Goal: Task Accomplishment & Management: Use online tool/utility

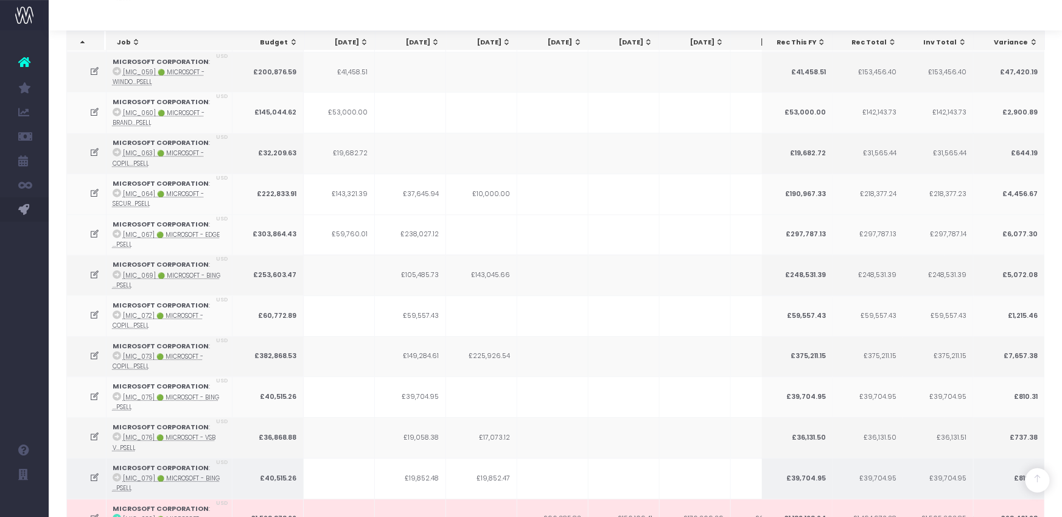
scroll to position [1697, 0]
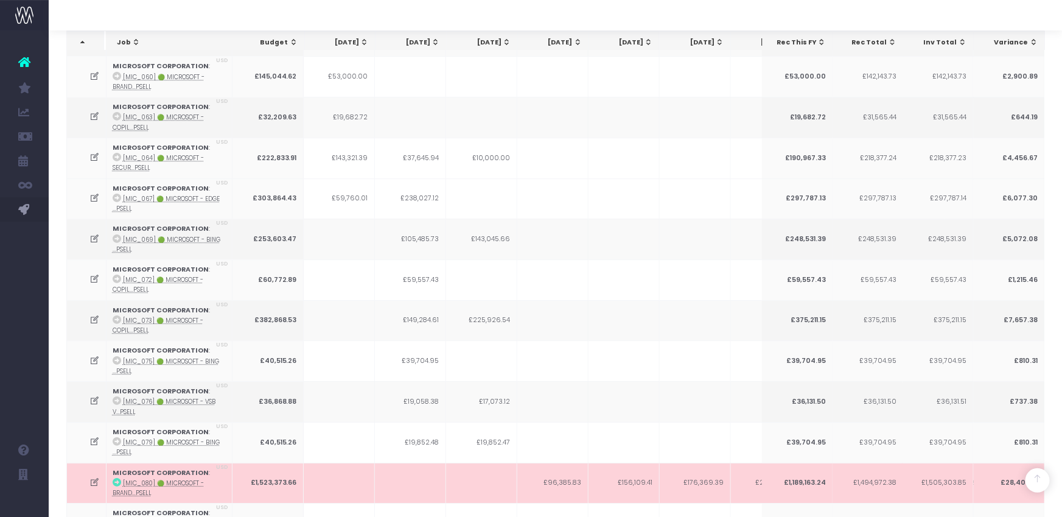
click at [96, 477] on icon at bounding box center [94, 482] width 10 height 10
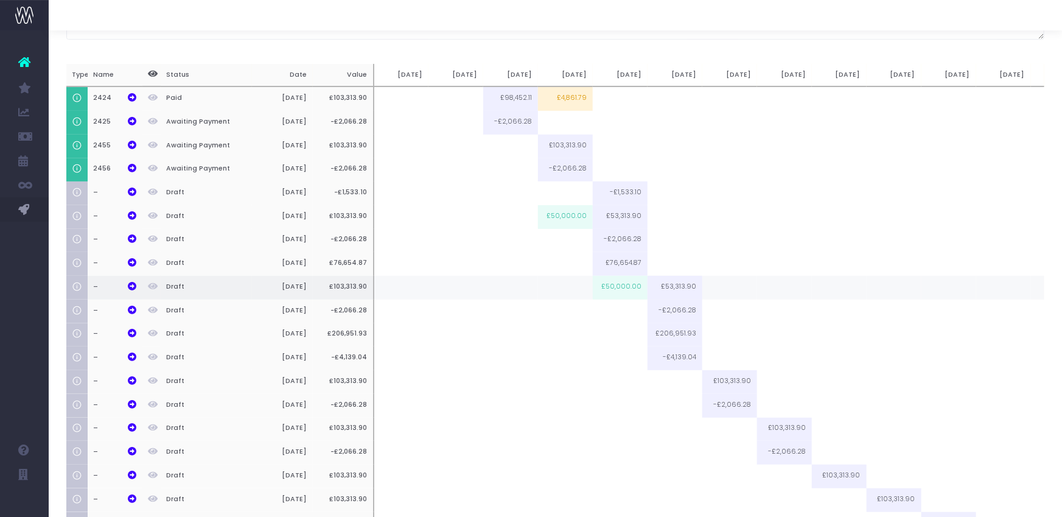
scroll to position [140, 0]
click at [623, 290] on td "£50,000.00" at bounding box center [620, 286] width 55 height 24
type input "£50,000.00"
click at [624, 333] on td at bounding box center [620, 334] width 55 height 24
type input "100%"
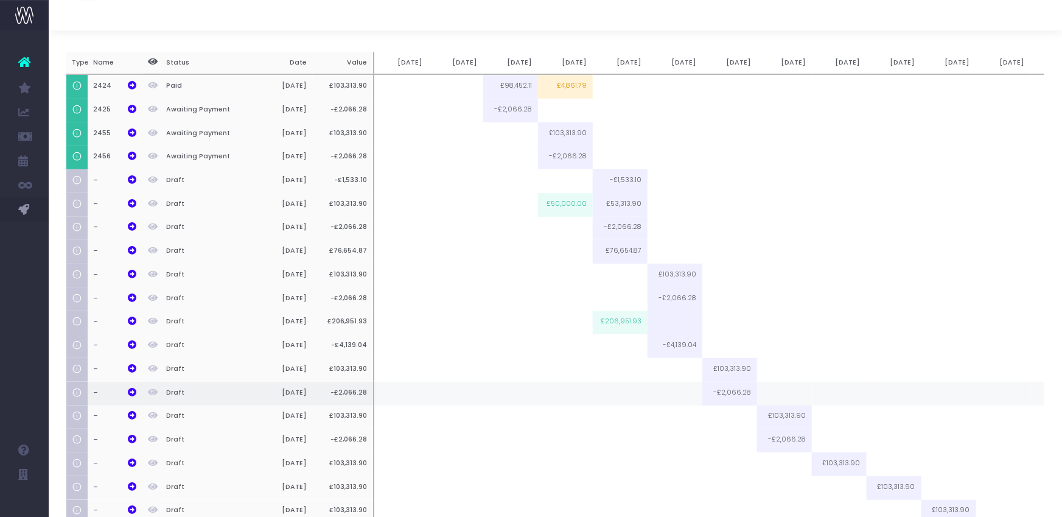
scroll to position [149, 0]
click at [621, 344] on td at bounding box center [620, 348] width 55 height 24
type input "100%"
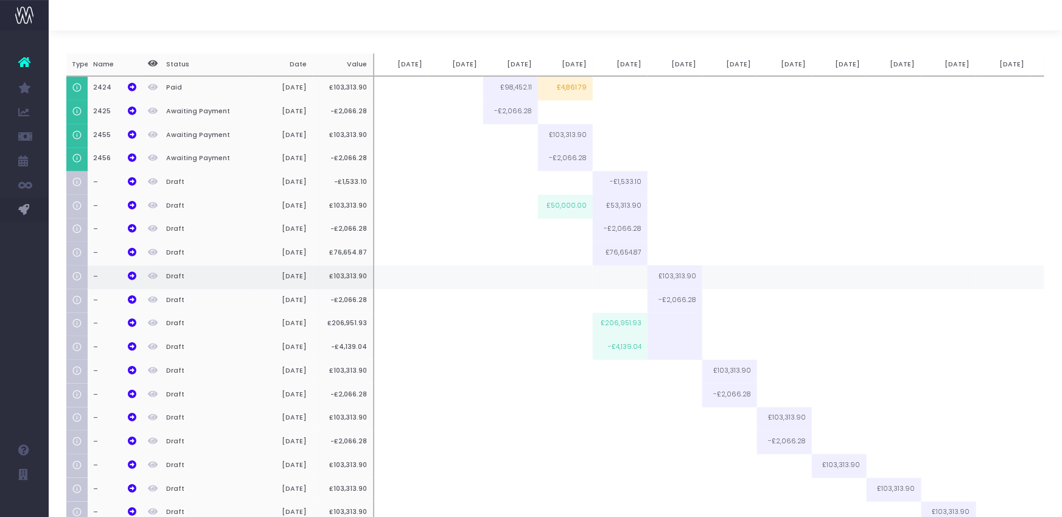
click at [629, 281] on td at bounding box center [620, 277] width 55 height 24
type input "100%"
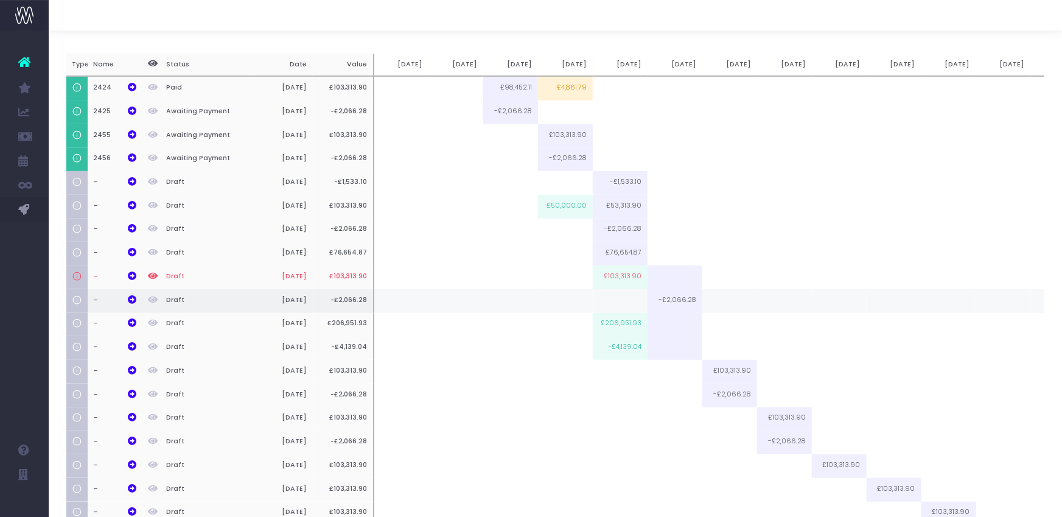
click at [624, 304] on td at bounding box center [620, 301] width 55 height 24
type input "100%"
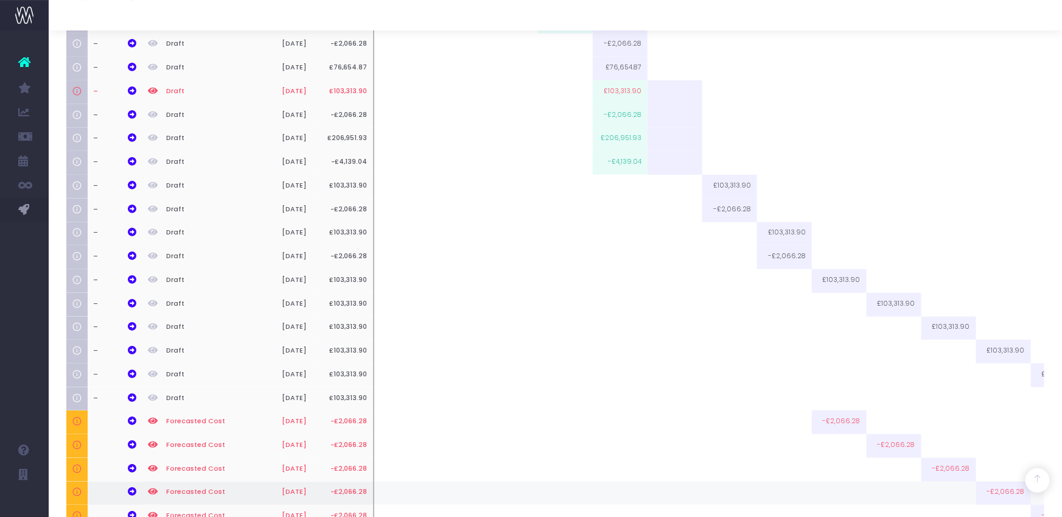
scroll to position [456, 0]
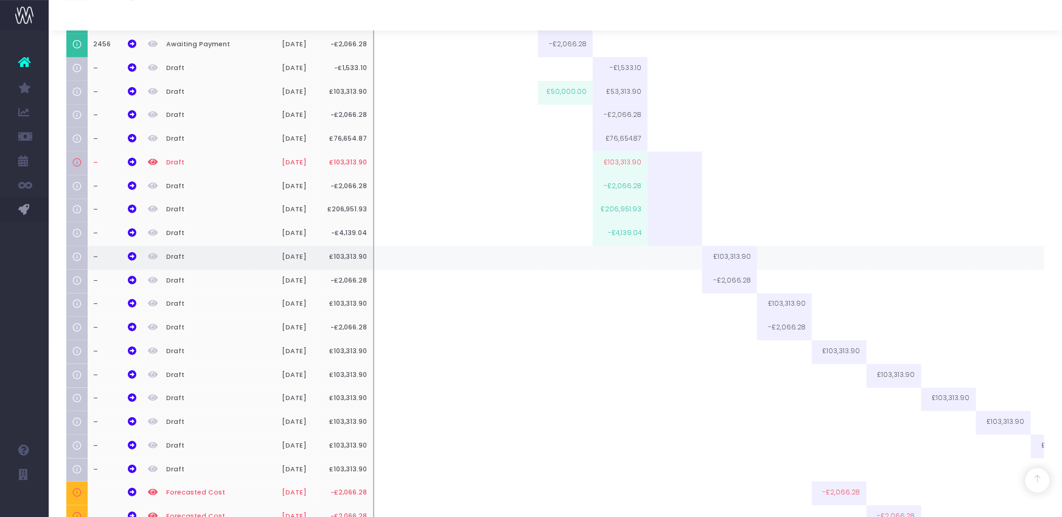
click at [623, 257] on td at bounding box center [620, 258] width 55 height 24
type input "75827.22"
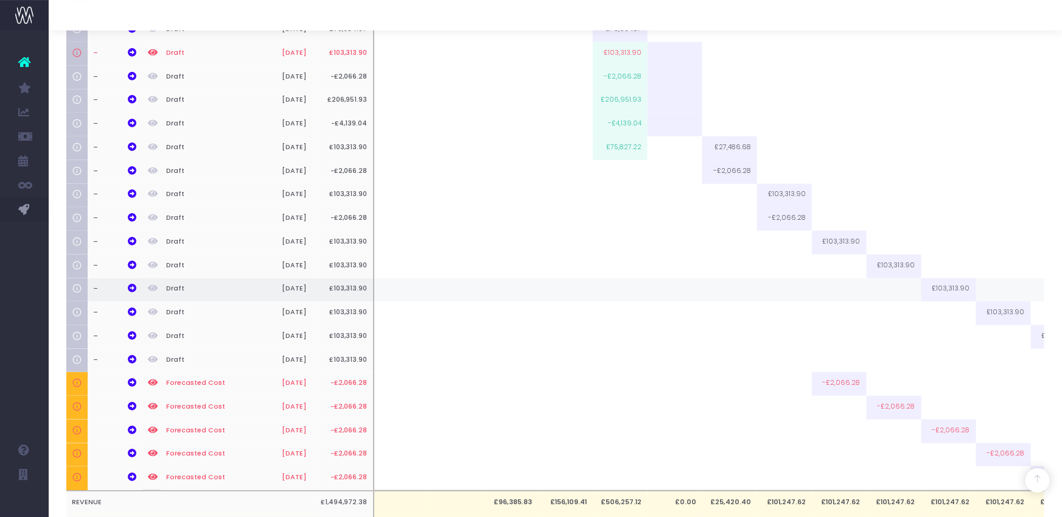
scroll to position [373, 0]
click at [672, 148] on td at bounding box center [674, 148] width 55 height 24
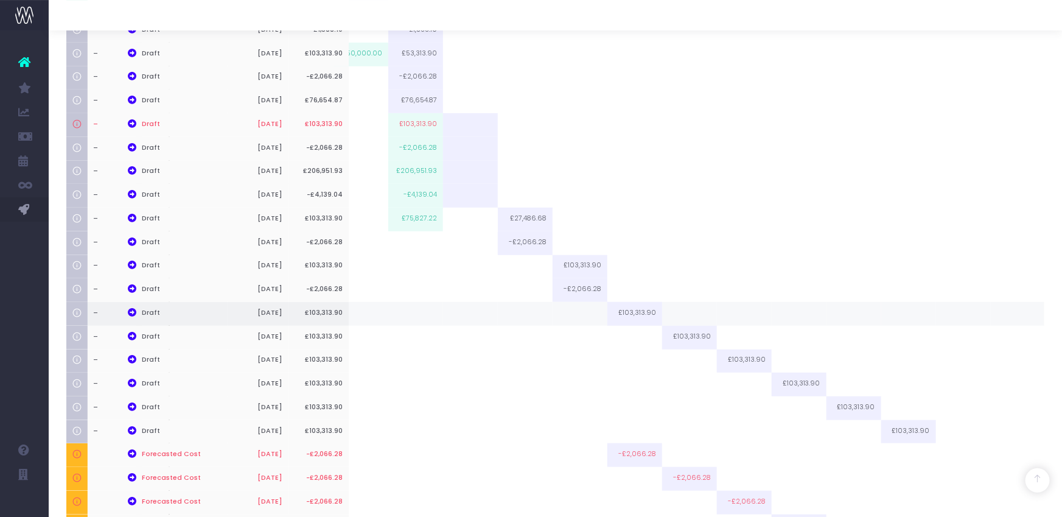
scroll to position [310, 0]
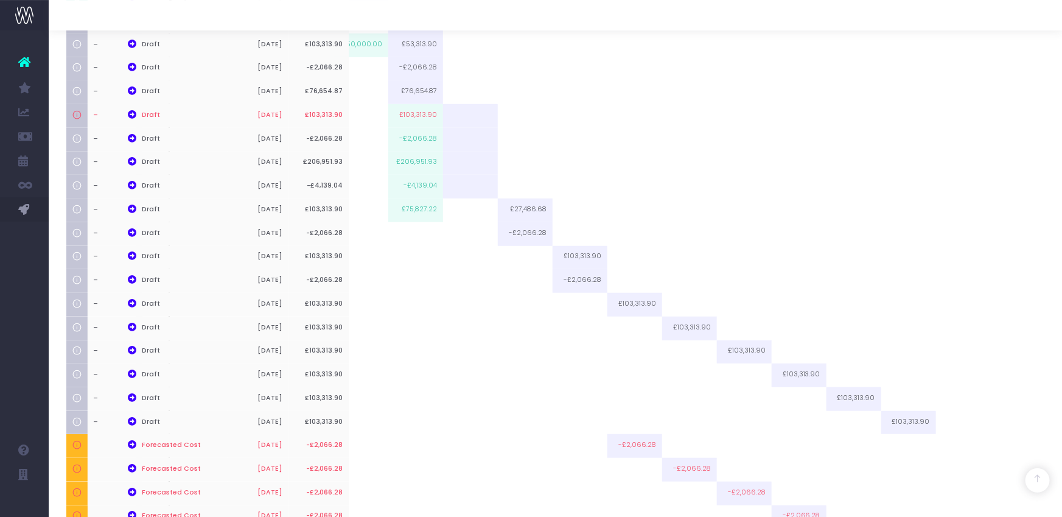
click at [478, 15] on div at bounding box center [555, 15] width 1013 height 30
click at [472, 211] on td at bounding box center [470, 210] width 55 height 24
click at [482, 208] on td "£103,313.90" at bounding box center [470, 210] width 55 height 24
type input "£103,313.90"
drag, startPoint x: 492, startPoint y: 17, endPoint x: 458, endPoint y: 192, distance: 178.5
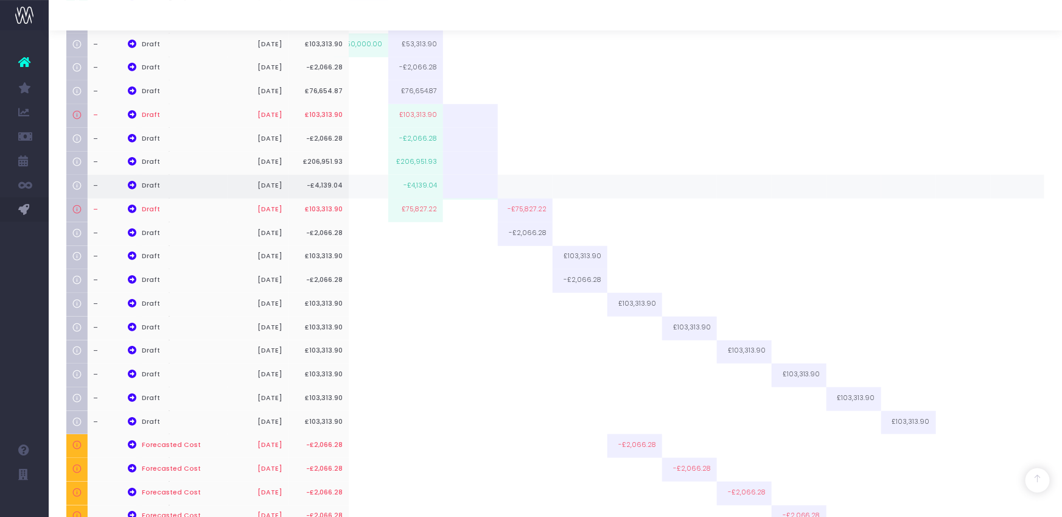
click at [492, 17] on div at bounding box center [555, 15] width 1013 height 30
click at [475, 215] on td at bounding box center [470, 210] width 55 height 24
type input "27486.68"
click at [472, 229] on td at bounding box center [470, 234] width 55 height 24
type input "100%"
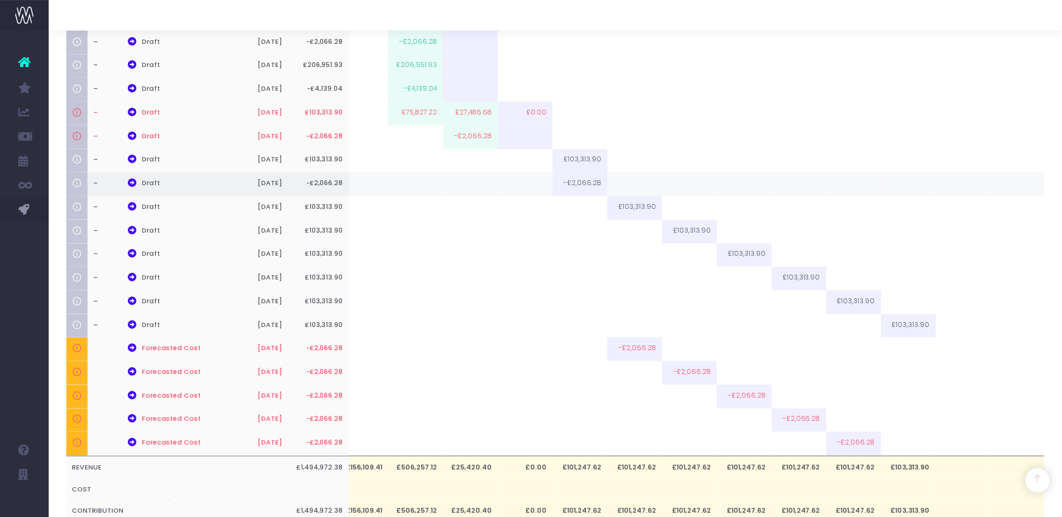
scroll to position [406, 0]
click at [480, 166] on td at bounding box center [470, 162] width 55 height 24
type input "75827.22"
drag, startPoint x: 462, startPoint y: 159, endPoint x: 497, endPoint y: 161, distance: 34.7
click at [497, 161] on div "Type Name Status Date Value [DATE] Jun [DATE] Aug [DATE] Oct [DATE] Dec [DATE] …" at bounding box center [351, 160] width 979 height 727
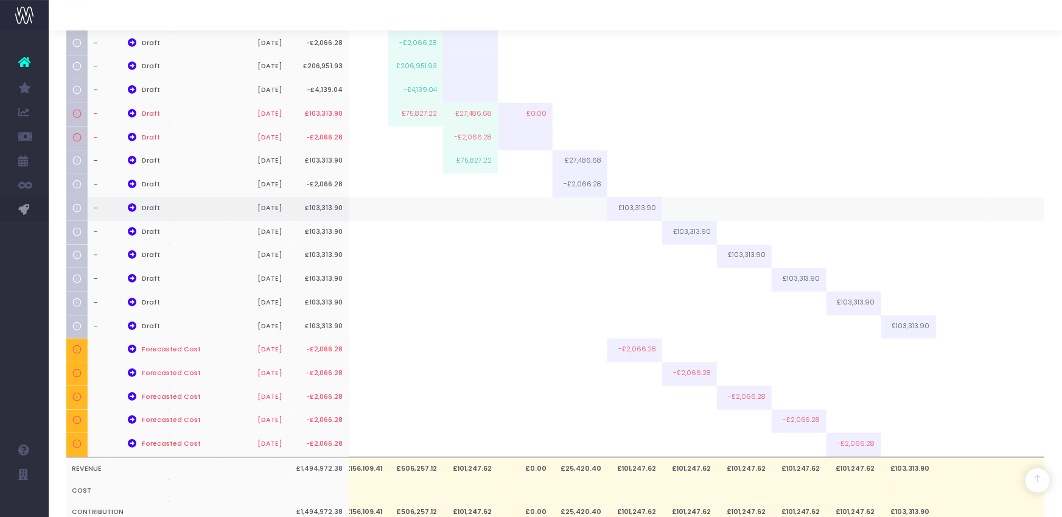
click at [529, 209] on td at bounding box center [525, 209] width 55 height 24
paste input "75827.22"
type input "75827.22"
click at [525, 163] on td at bounding box center [525, 162] width 55 height 24
type input "27486.68"
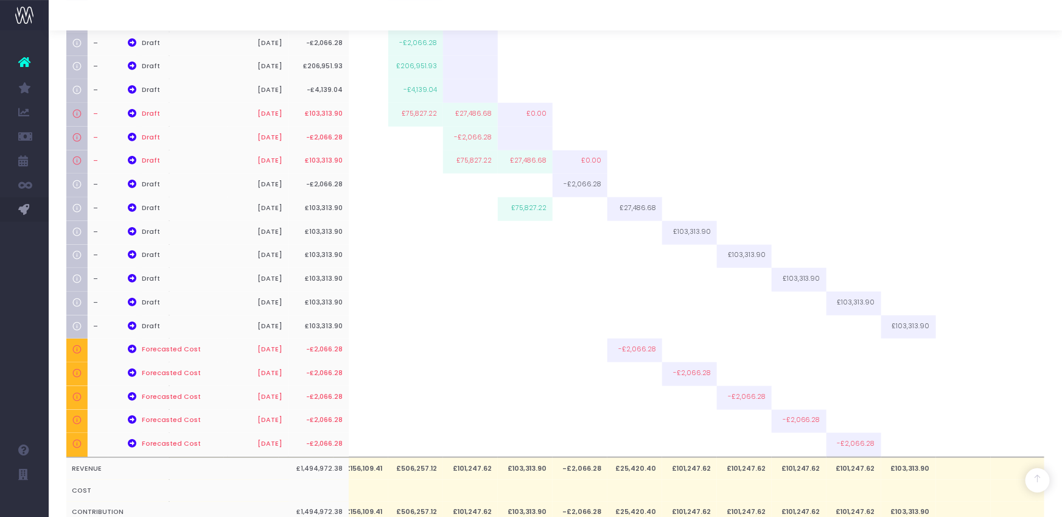
click at [526, 185] on td at bounding box center [525, 185] width 55 height 24
type input "100%"
click at [583, 211] on td at bounding box center [580, 209] width 55 height 24
click at [585, 229] on td at bounding box center [580, 233] width 55 height 24
paste input "75827.22"
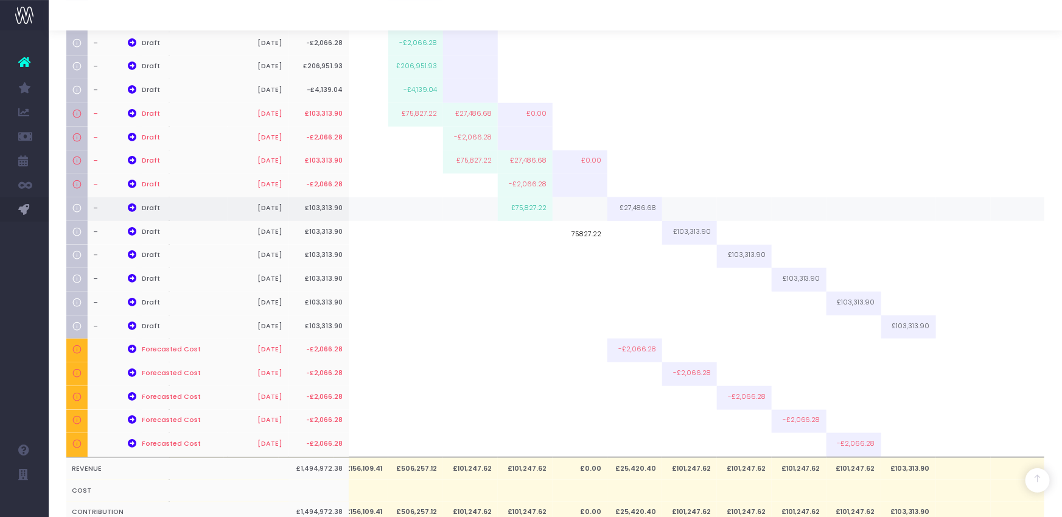
type input "75827.22"
click at [584, 214] on td at bounding box center [580, 209] width 55 height 24
type input "27486.68"
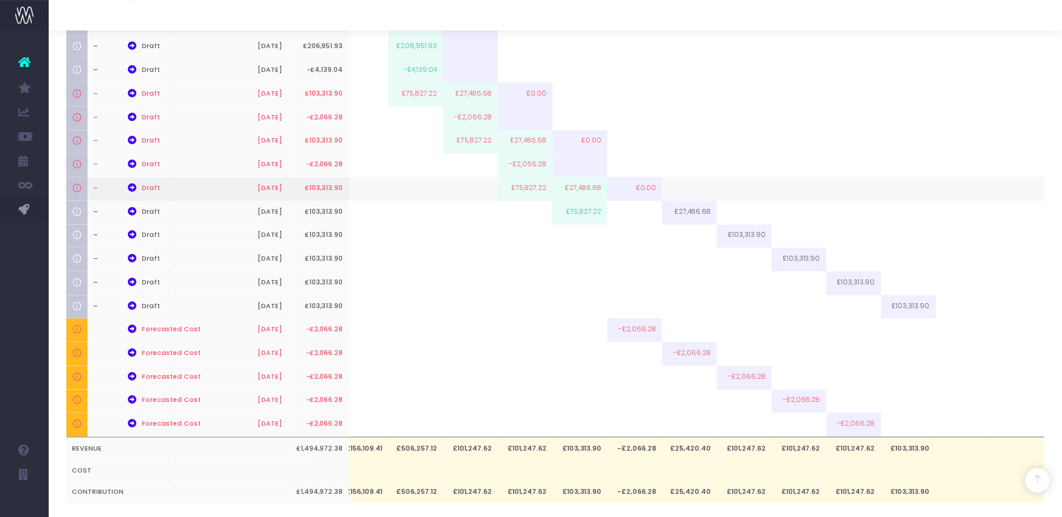
scroll to position [427, 0]
click at [631, 234] on td at bounding box center [634, 236] width 55 height 24
paste input "75827.22"
type input "75827.22"
click at [638, 216] on td at bounding box center [634, 212] width 55 height 24
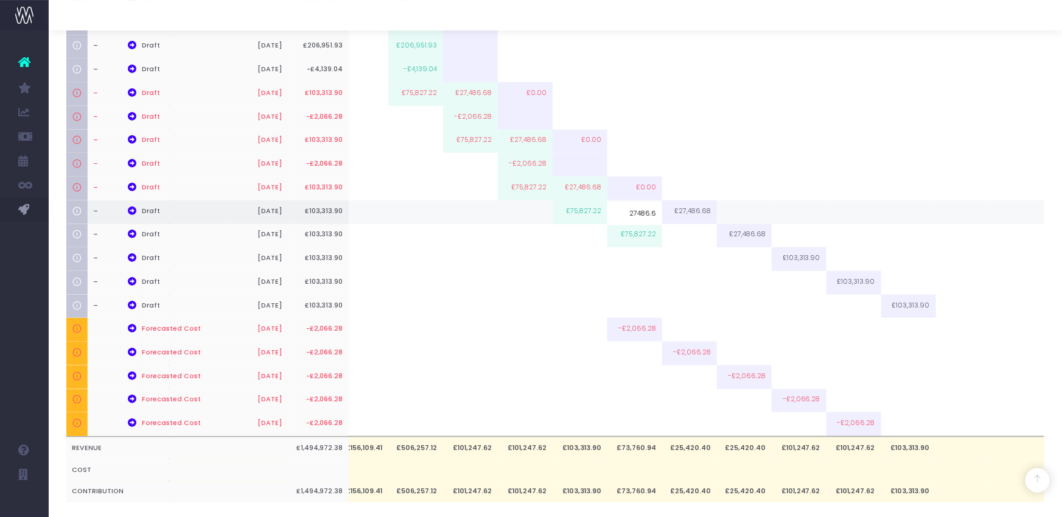
type input "27486.68"
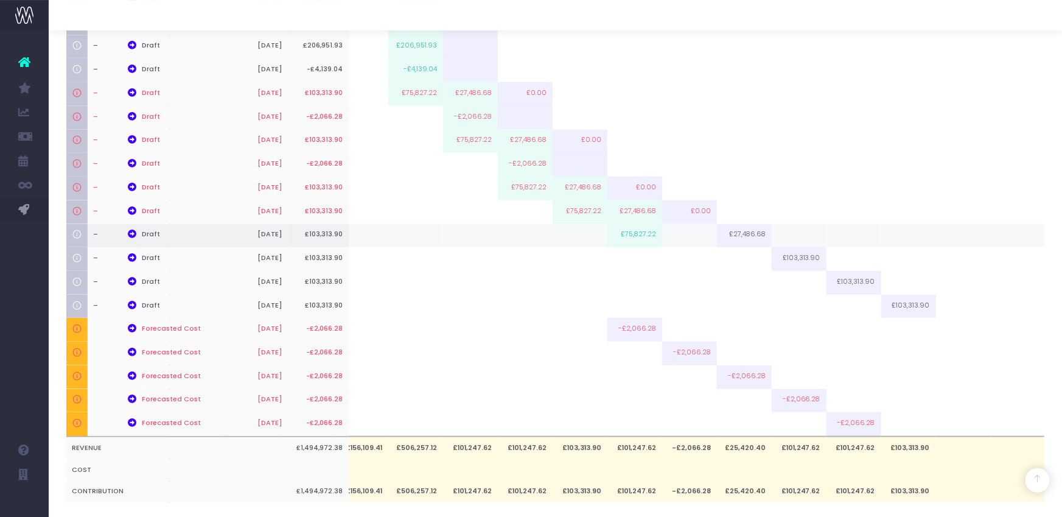
click at [682, 241] on td at bounding box center [689, 236] width 55 height 24
type input "27486.68"
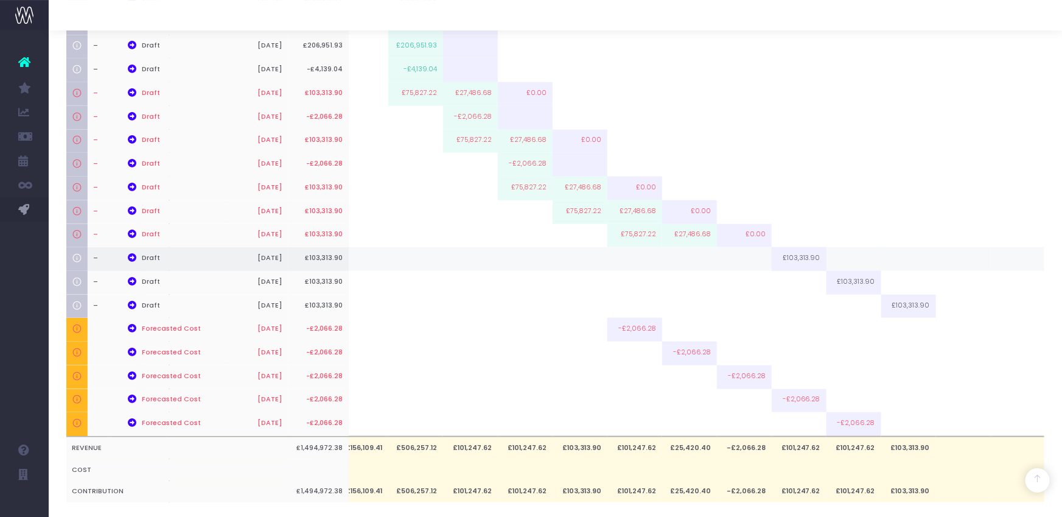
click at [747, 257] on td at bounding box center [744, 259] width 55 height 24
paste input "75827.22"
click at [786, 257] on div "Type Name Status Date Value [DATE] Jun [DATE] Aug [DATE] Oct [DATE] Dec [DATE] …" at bounding box center [351, 139] width 979 height 727
type input "1"
click at [703, 263] on td at bounding box center [689, 259] width 55 height 24
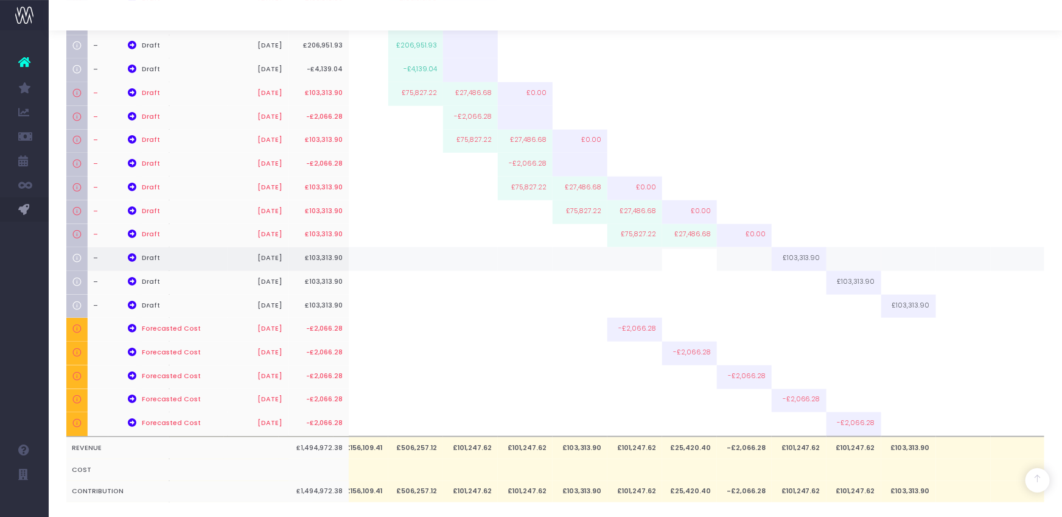
paste input "75827.22"
type input "75827.22"
click at [743, 259] on td at bounding box center [744, 259] width 55 height 24
type input "27486.68"
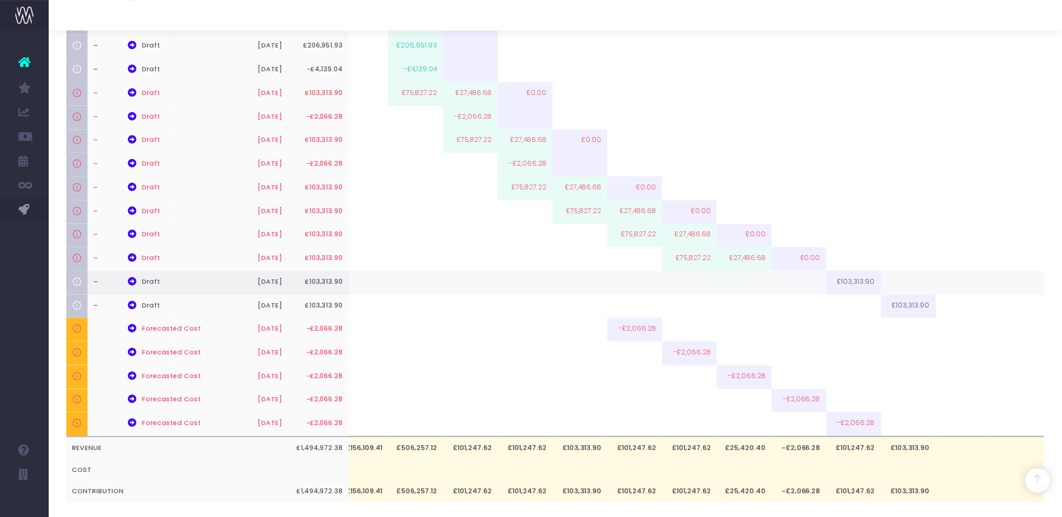
click at [756, 285] on td at bounding box center [744, 283] width 55 height 24
paste input "75827.22"
type input "75827.22"
click at [756, 481] on td at bounding box center [744, 470] width 55 height 22
click at [790, 288] on td at bounding box center [799, 283] width 55 height 24
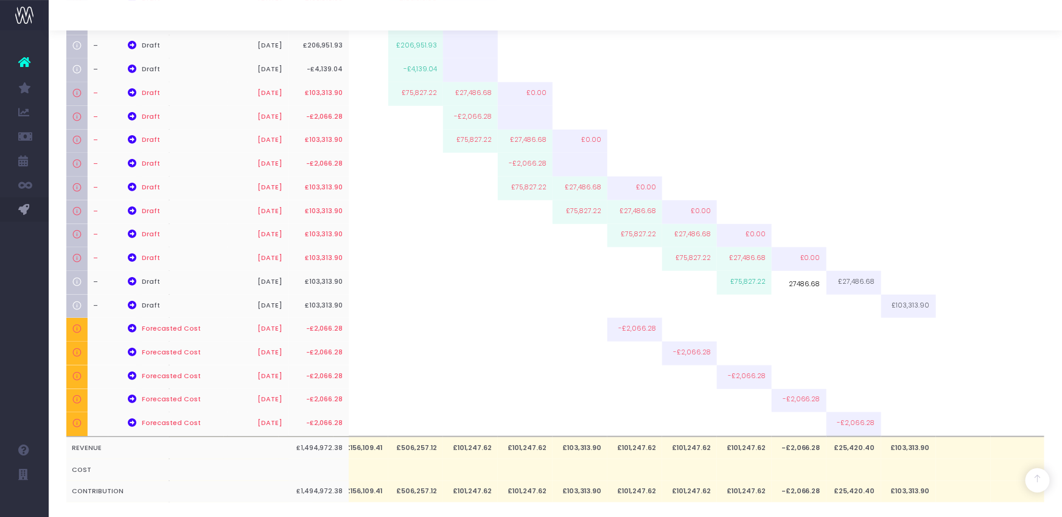
type input "27486.68"
click at [809, 309] on td at bounding box center [799, 307] width 55 height 24
paste input "75827.22"
type input "75827.22"
click at [813, 470] on td at bounding box center [799, 470] width 55 height 22
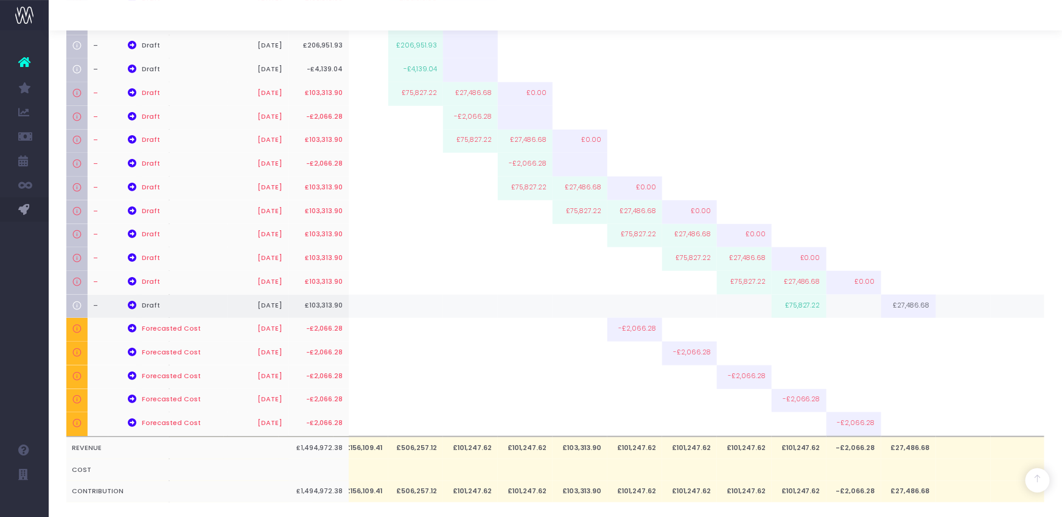
click at [846, 302] on td at bounding box center [853, 307] width 55 height 24
type input "27486.68"
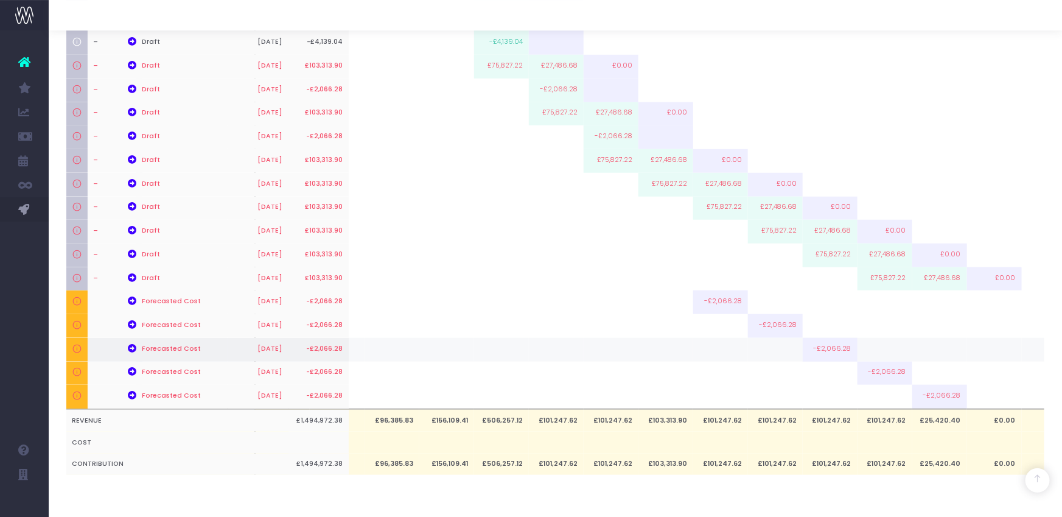
scroll to position [0, 114]
click at [717, 493] on div "[MIC_080] 🟢 Microsoft - Brand [MEDICAL_DATA] FY26 - Brand - Upsell MICROSOFT CO…" at bounding box center [555, 66] width 979 height 865
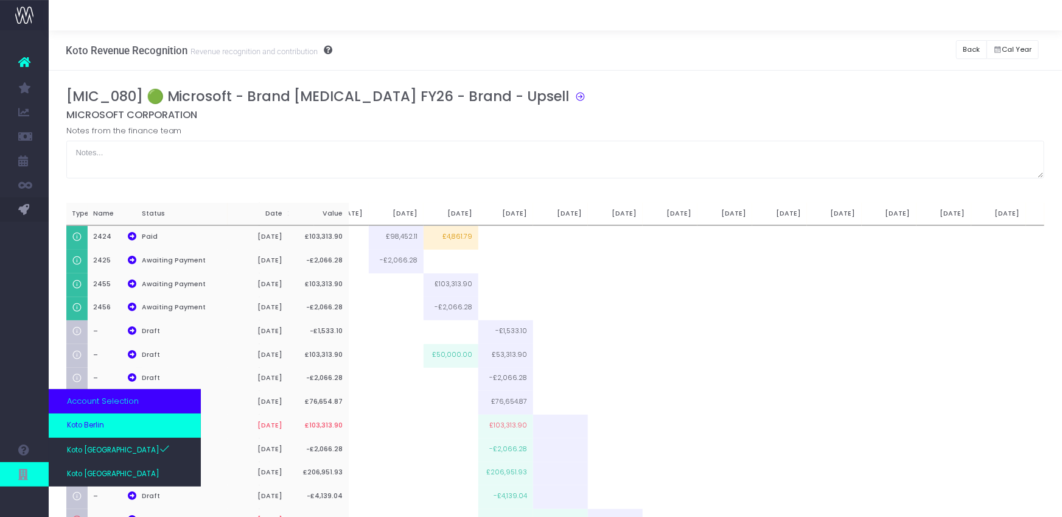
click at [96, 420] on span "Koto Berlin" at bounding box center [85, 425] width 37 height 11
